Goal: Check status: Check status

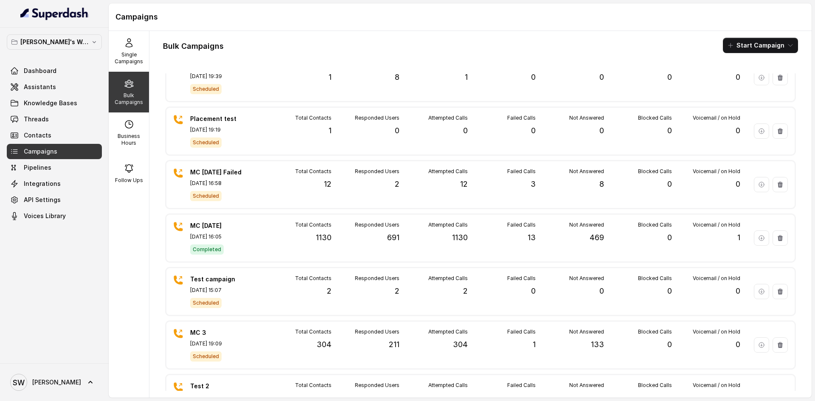
scroll to position [187, 0]
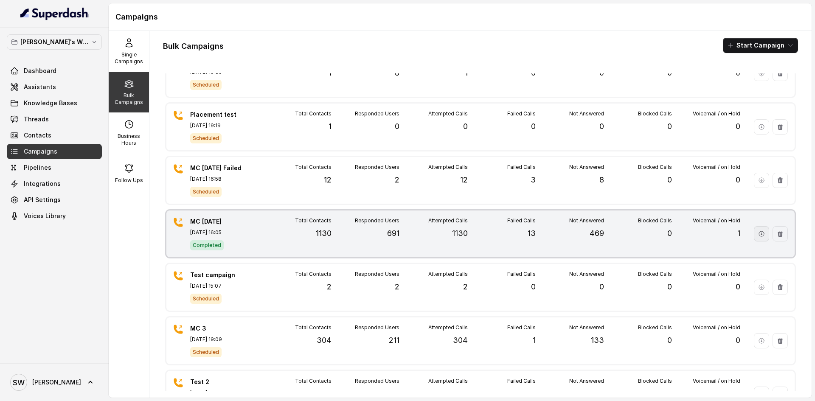
click at [754, 231] on button "button" at bounding box center [761, 233] width 15 height 15
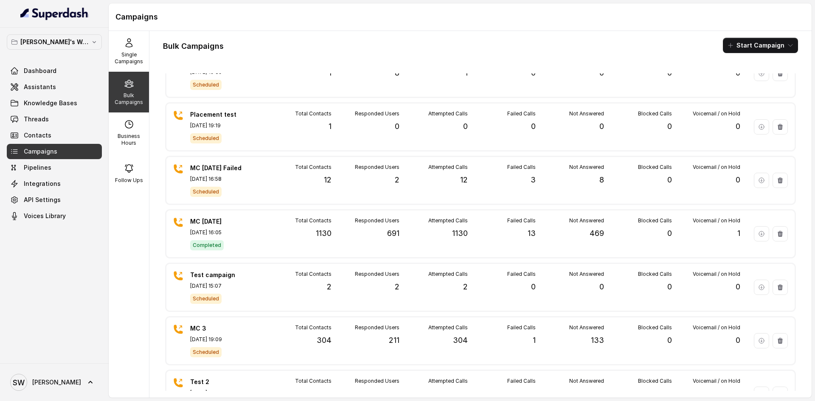
click at [138, 89] on div "Bulk Campaigns" at bounding box center [129, 92] width 40 height 41
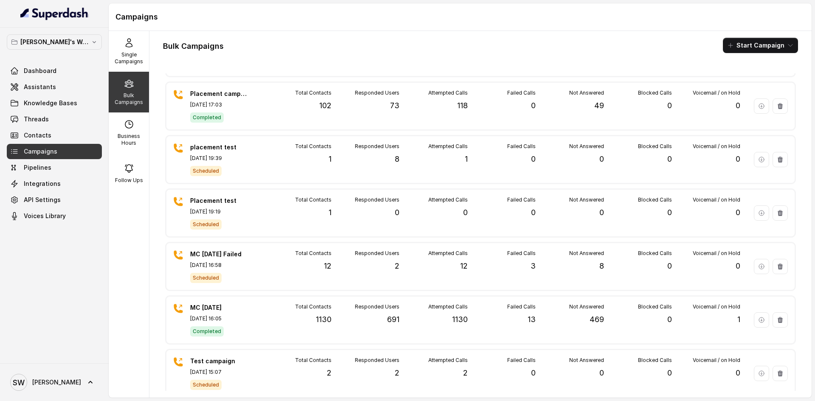
scroll to position [100, 0]
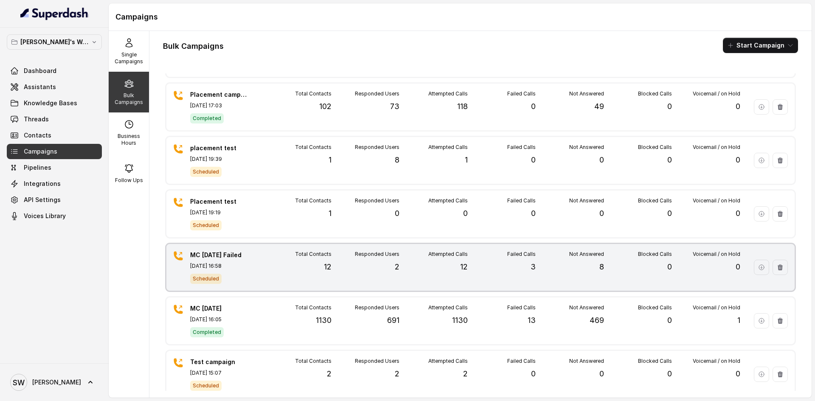
click at [254, 265] on div "MC [DATE] Failed [DATE] 16:58 Scheduled Total Contacts 12 Responded Users 2 Att…" at bounding box center [480, 267] width 628 height 47
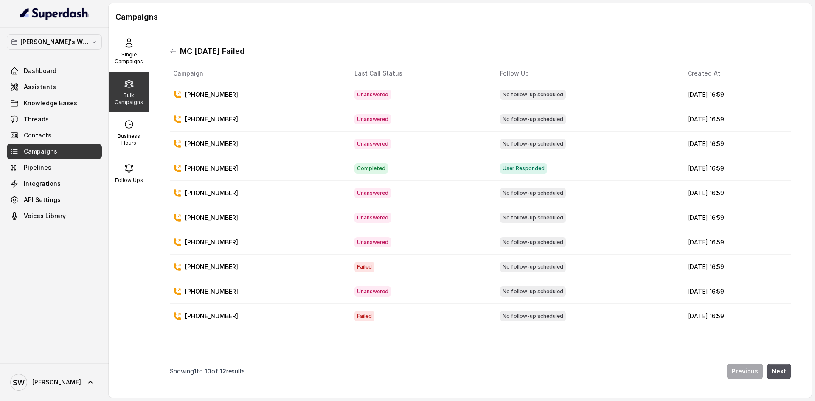
click at [213, 168] on p "[PHONE_NUMBER]" at bounding box center [211, 168] width 53 height 8
copy p "[PHONE_NUMBER]"
click at [771, 364] on button "Next" at bounding box center [779, 371] width 25 height 15
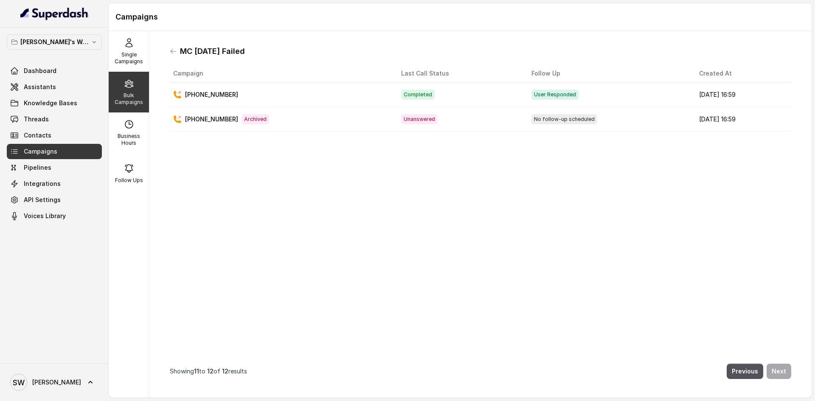
click at [126, 80] on icon at bounding box center [129, 83] width 8 height 7
click at [126, 93] on p "Bulk Campaigns" at bounding box center [129, 99] width 34 height 14
click at [172, 55] on div "MC [DATE] Failed" at bounding box center [480, 52] width 621 height 14
drag, startPoint x: 172, startPoint y: 55, endPoint x: 172, endPoint y: 49, distance: 5.5
click at [172, 49] on div "MC [DATE] Failed" at bounding box center [480, 52] width 621 height 14
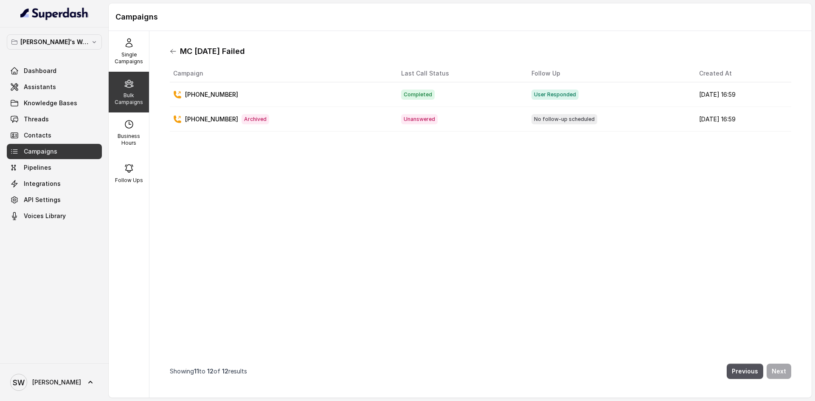
click at [172, 49] on icon at bounding box center [173, 51] width 5 height 4
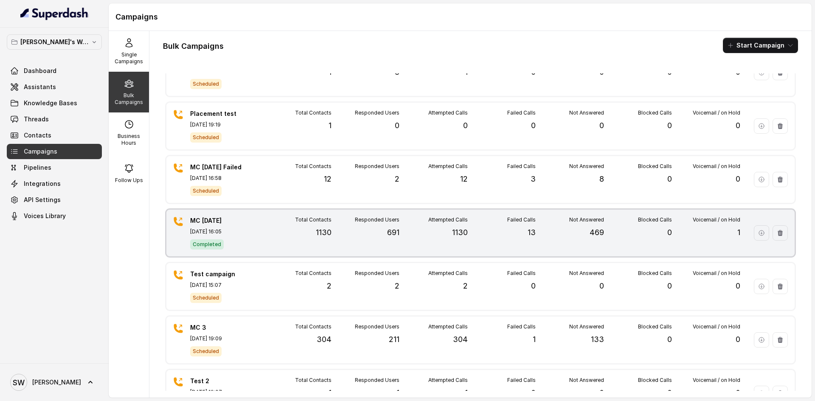
scroll to position [187, 0]
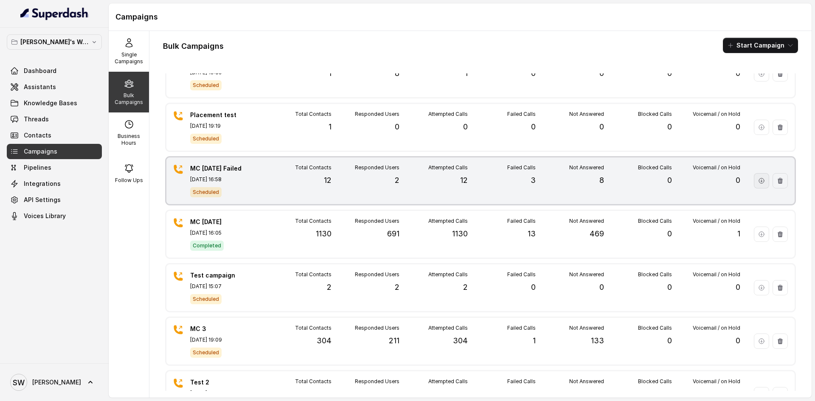
click at [758, 179] on icon "button" at bounding box center [761, 180] width 7 height 7
